Goal: Task Accomplishment & Management: Manage account settings

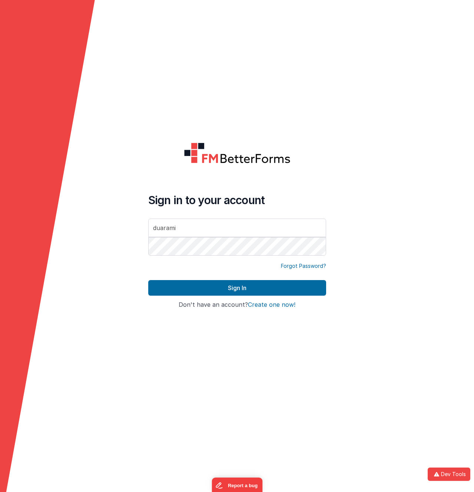
type input "[EMAIL_ADDRESS][DOMAIN_NAME]"
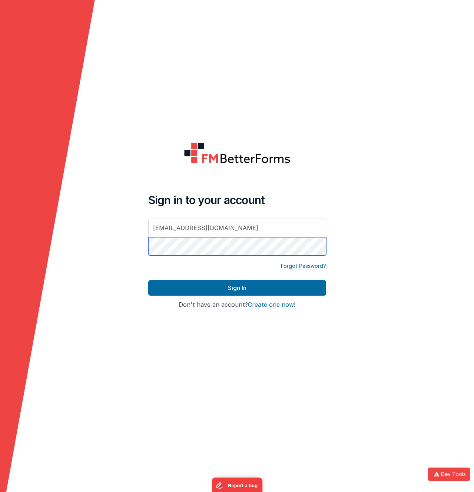
click at [148, 280] on button "Sign In" at bounding box center [237, 288] width 178 height 16
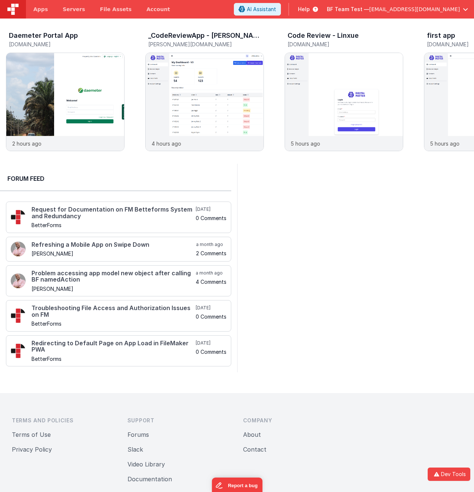
click at [176, 181] on h2 "Forum Feed" at bounding box center [115, 178] width 216 height 9
click at [203, 103] on img at bounding box center [205, 112] width 118 height 118
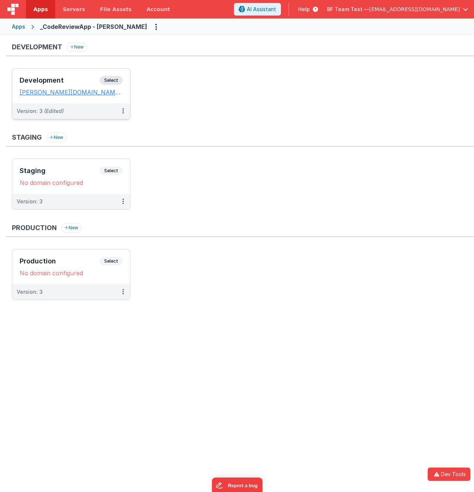
click at [119, 79] on span "Select" at bounding box center [111, 80] width 23 height 9
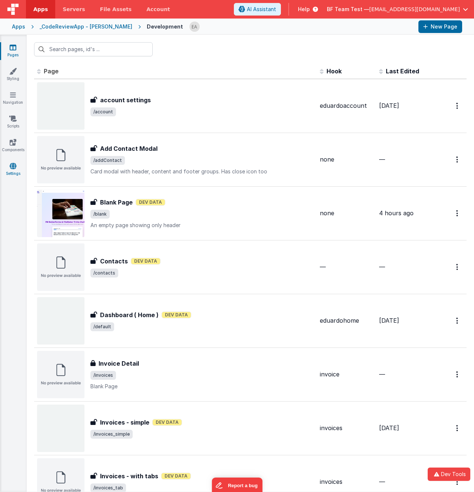
click at [17, 167] on link "Settings" at bounding box center [13, 169] width 27 height 15
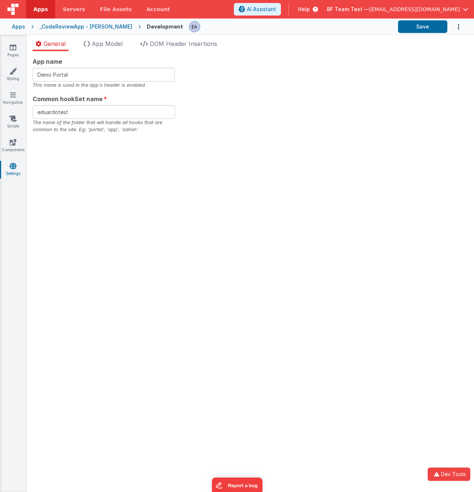
click at [245, 146] on div "App name Demo Portal This name is used in the app's header is enabled Common ho…" at bounding box center [250, 271] width 447 height 441
click at [385, 22] on div "Great! Site saved." at bounding box center [417, 11] width 111 height 23
click at [388, 15] on div "Site saved." at bounding box center [419, 13] width 98 height 7
click at [292, 76] on div "App name Demo Portal This name is used in the app's header is enabled Common ho…" at bounding box center [250, 95] width 435 height 76
click at [398, 9] on div "Great!" at bounding box center [419, 7] width 98 height 7
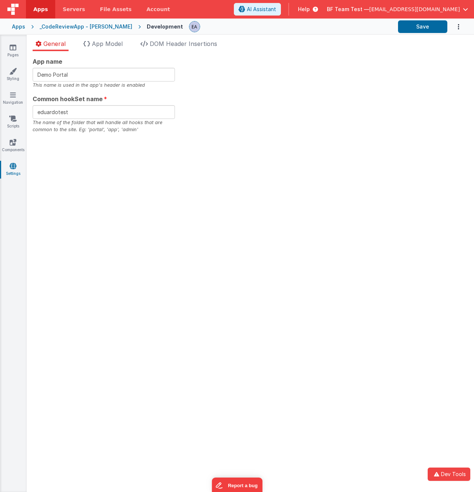
click at [286, 101] on div "App name Demo Portal This name is used in the app's header is enabled Common ho…" at bounding box center [250, 95] width 435 height 76
click at [395, 7] on div "Great!" at bounding box center [419, 7] width 98 height 7
click at [284, 123] on div "App name Demo Portal This name is used in the app's header is enabled Common ho…" at bounding box center [250, 95] width 435 height 76
click at [391, 14] on div "Site saved." at bounding box center [419, 13] width 98 height 7
click at [335, 87] on div "App name Demo Portal This name is used in the app's header is enabled Common ho…" at bounding box center [250, 95] width 435 height 76
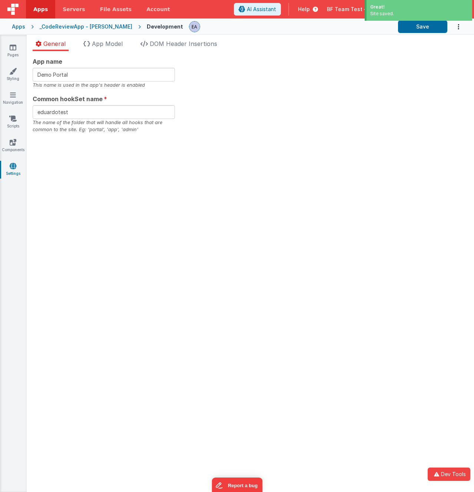
click at [381, 15] on div "Site saved." at bounding box center [419, 13] width 98 height 7
click at [338, 71] on div "App name Demo Portal This name is used in the app's header is enabled Common ho…" at bounding box center [250, 95] width 435 height 76
click at [392, 16] on div "Site saved." at bounding box center [419, 13] width 98 height 7
click at [352, 69] on div "App name Demo Portal This name is used in the app's header is enabled Common ho…" at bounding box center [250, 95] width 435 height 76
click at [374, 9] on div "Great!" at bounding box center [419, 7] width 98 height 7
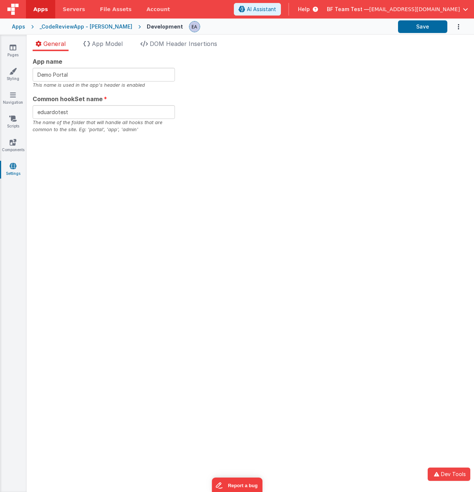
click at [219, 20] on div at bounding box center [290, 26] width 203 height 13
click at [409, 10] on span "[EMAIL_ADDRESS][DOMAIN_NAME]" at bounding box center [414, 9] width 91 height 7
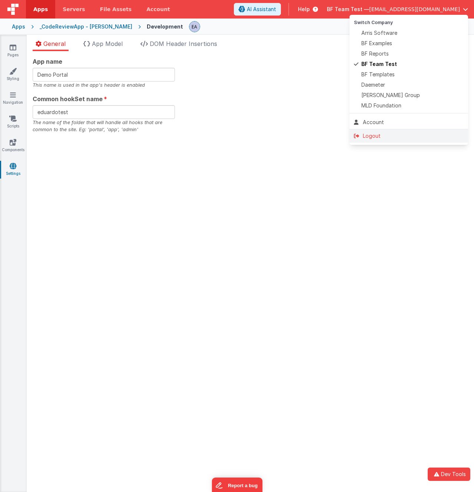
click at [381, 131] on li "Logout" at bounding box center [408, 135] width 118 height 13
